Goal: Find contact information: Find contact information

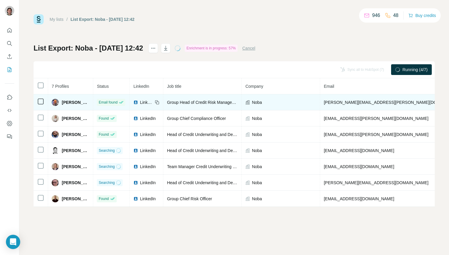
click at [350, 100] on span "[PERSON_NAME][EMAIL_ADDRESS][PERSON_NAME][DOMAIN_NAME]" at bounding box center [393, 102] width 139 height 5
copy span "[PERSON_NAME][EMAIL_ADDRESS][PERSON_NAME][DOMAIN_NAME]"
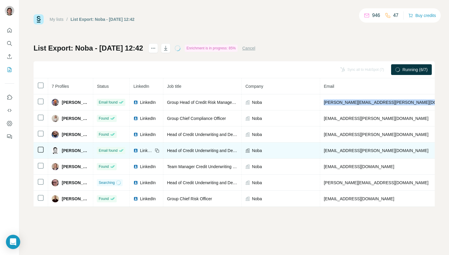
click at [135, 150] on img at bounding box center [135, 150] width 5 height 5
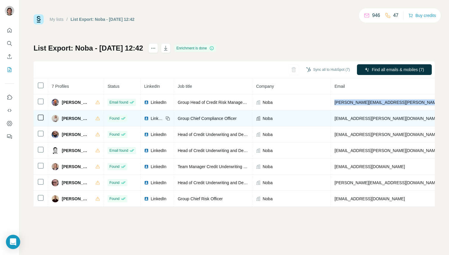
copy span "[PERSON_NAME][EMAIL_ADDRESS][PERSON_NAME][DOMAIN_NAME]"
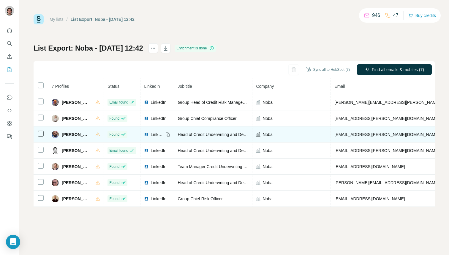
click at [345, 138] on td "[EMAIL_ADDRESS][PERSON_NAME][DOMAIN_NAME]" at bounding box center [404, 134] width 146 height 16
copy span "[EMAIL_ADDRESS][PERSON_NAME][DOMAIN_NAME]"
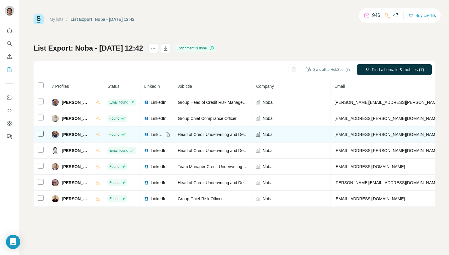
copy span "[PHONE_NUMBER]"
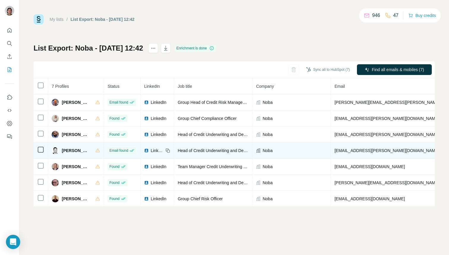
click at [346, 153] on td "[EMAIL_ADDRESS][PERSON_NAME][DOMAIN_NAME]" at bounding box center [404, 150] width 146 height 16
copy span "[EMAIL_ADDRESS][PERSON_NAME][DOMAIN_NAME]"
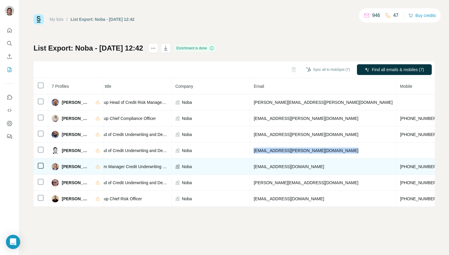
scroll to position [0, 115]
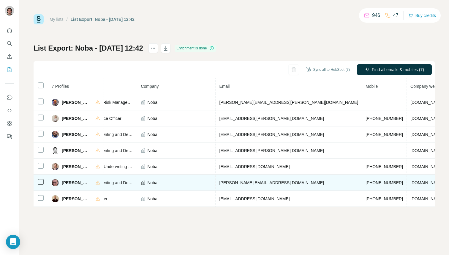
click at [235, 182] on span "[PERSON_NAME][EMAIL_ADDRESS][DOMAIN_NAME]" at bounding box center [271, 182] width 105 height 5
copy span "[PERSON_NAME][EMAIL_ADDRESS][DOMAIN_NAME]"
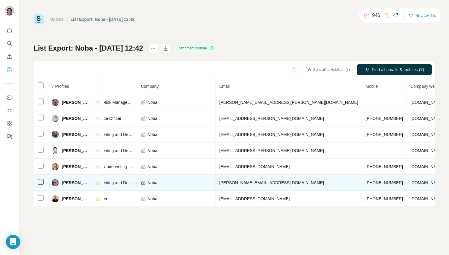
click at [76, 180] on span "[PERSON_NAME]" at bounding box center [76, 182] width 28 height 6
click at [366, 183] on span "[PHONE_NUMBER]" at bounding box center [384, 182] width 37 height 5
copy span "[PHONE_NUMBER]"
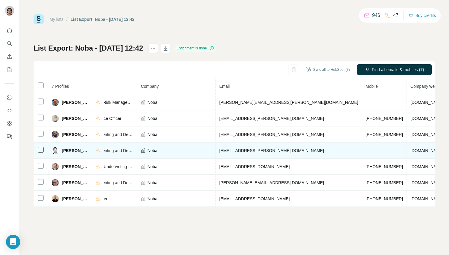
copy span "[PHONE_NUMBER]"
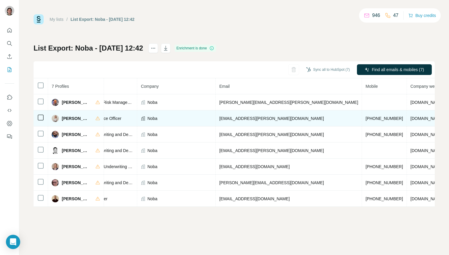
click at [228, 117] on span "[EMAIL_ADDRESS][PERSON_NAME][DOMAIN_NAME]" at bounding box center [271, 118] width 105 height 5
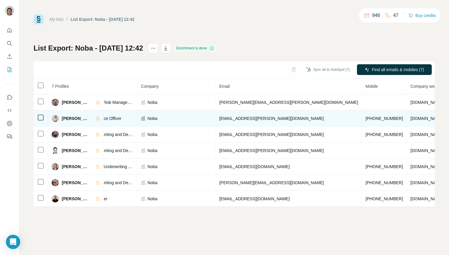
click at [366, 120] on span "[PHONE_NUMBER]" at bounding box center [384, 118] width 37 height 5
copy span "[PHONE_NUMBER]"
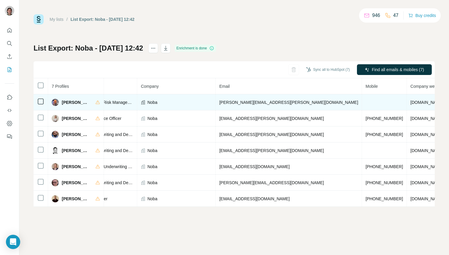
click at [229, 104] on span "[PERSON_NAME][EMAIL_ADDRESS][PERSON_NAME][DOMAIN_NAME]" at bounding box center [288, 102] width 139 height 5
copy span "[PERSON_NAME][EMAIL_ADDRESS][PERSON_NAME][DOMAIN_NAME]"
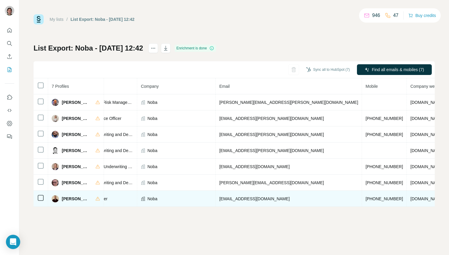
click at [232, 197] on span "[EMAIL_ADDRESS][DOMAIN_NAME]" at bounding box center [254, 198] width 70 height 5
click at [366, 197] on span "[PHONE_NUMBER]" at bounding box center [384, 198] width 37 height 5
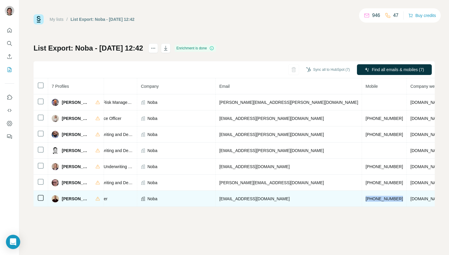
click at [366, 197] on span "[PHONE_NUMBER]" at bounding box center [384, 198] width 37 height 5
